Goal: Check status: Check status

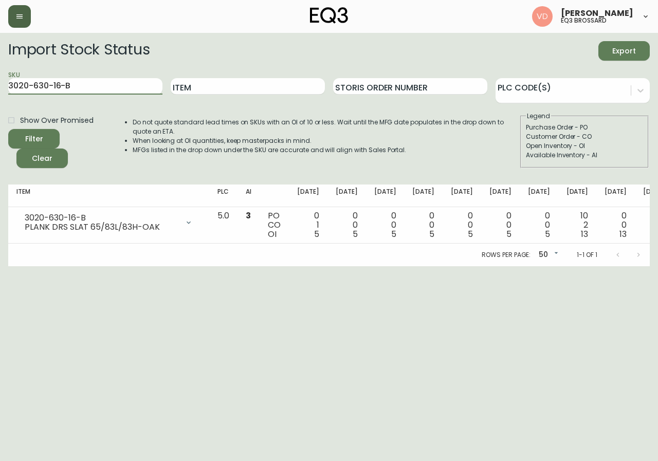
click at [19, 19] on icon "button" at bounding box center [19, 16] width 6 height 4
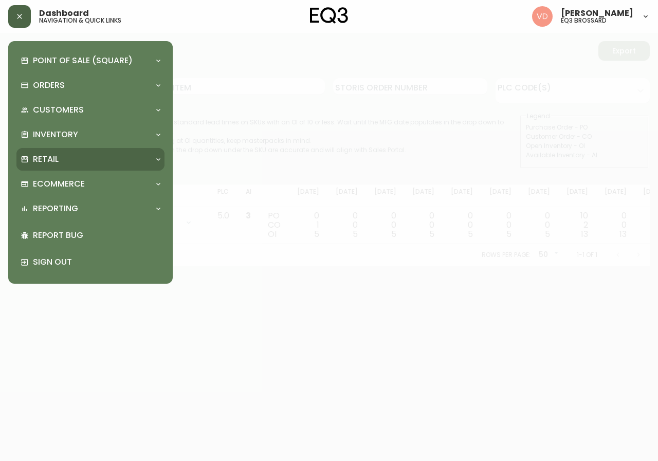
click at [89, 151] on div "Retail" at bounding box center [90, 159] width 148 height 23
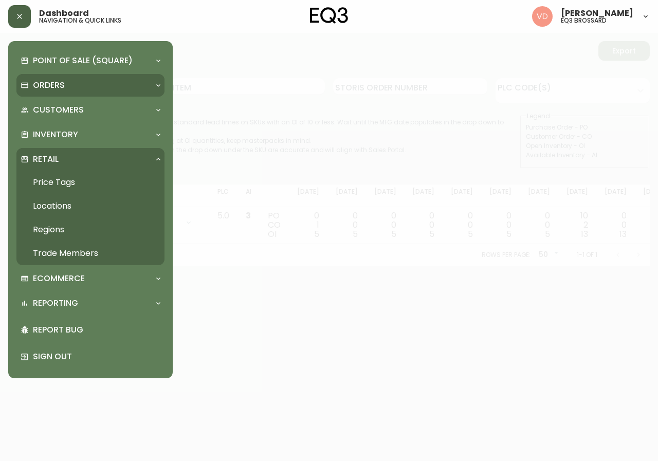
click at [90, 83] on div "Orders" at bounding box center [86, 85] width 130 height 11
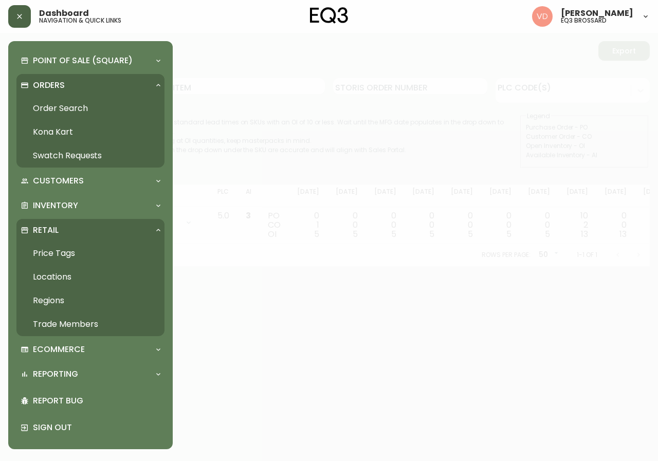
click at [86, 108] on link "Order Search" at bounding box center [90, 109] width 148 height 24
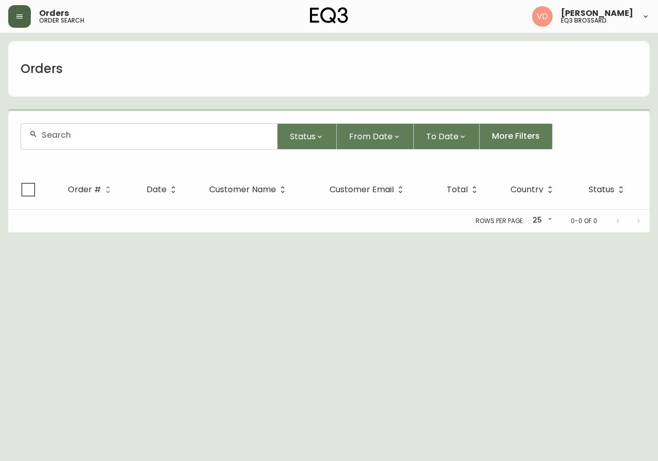
click at [187, 144] on div at bounding box center [149, 136] width 256 height 25
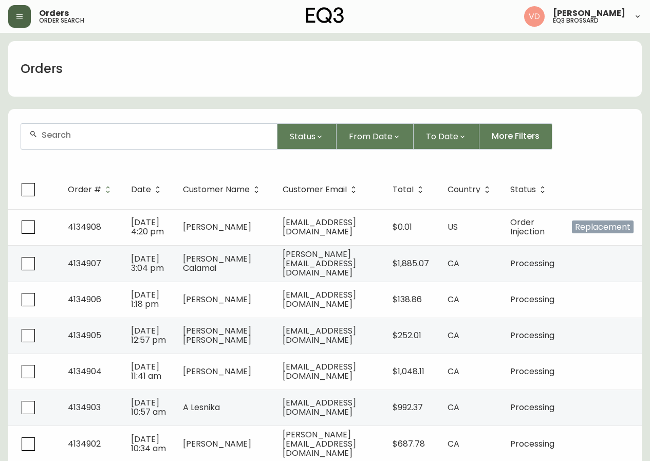
paste input "4133379"
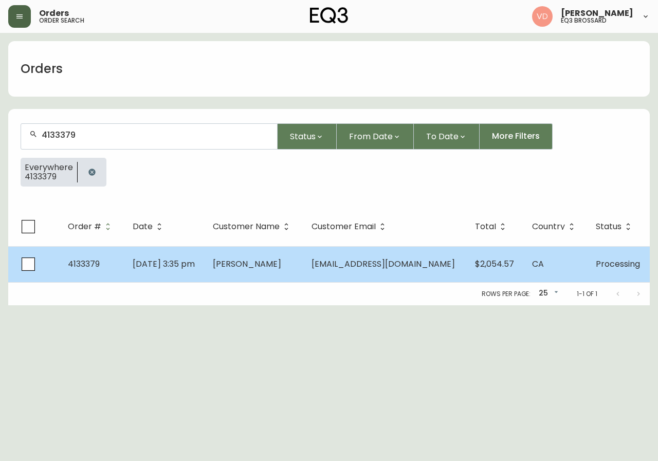
type input "4133379"
click at [158, 261] on span "[DATE] 3:35 pm" at bounding box center [164, 264] width 62 height 12
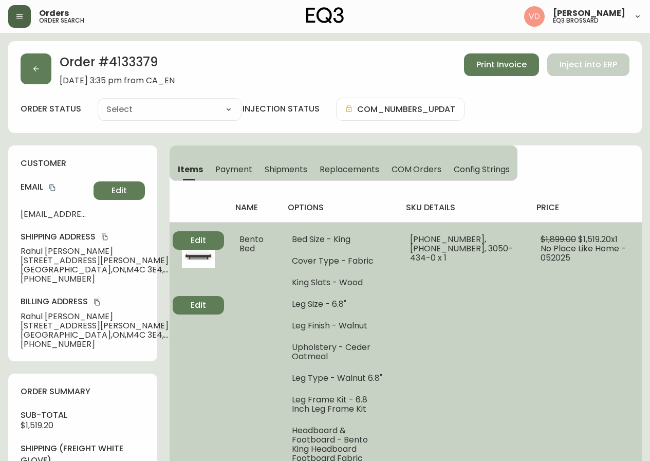
type input "Processing"
select select "PROCESSING"
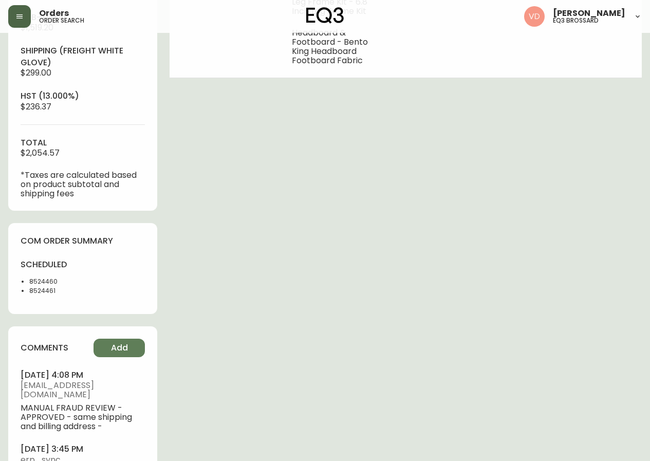
scroll to position [463, 0]
